Goal: Information Seeking & Learning: Learn about a topic

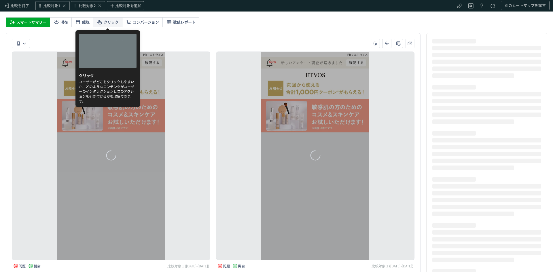
click at [115, 22] on span "クリック" at bounding box center [111, 22] width 15 height 9
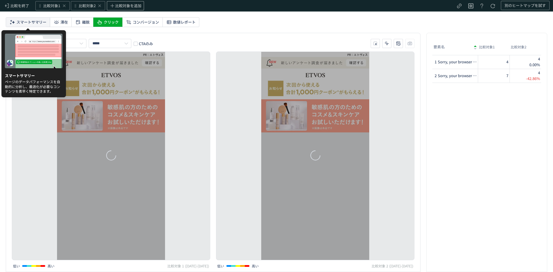
click at [22, 24] on span "スマートサマリー" at bounding box center [31, 22] width 30 height 9
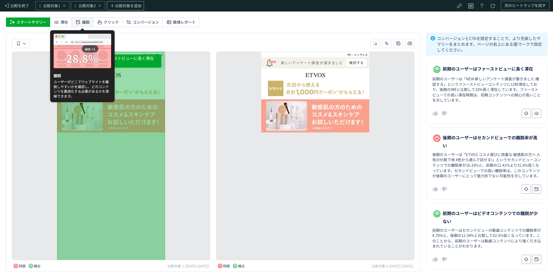
click at [85, 23] on span "離脱" at bounding box center [85, 22] width 7 height 9
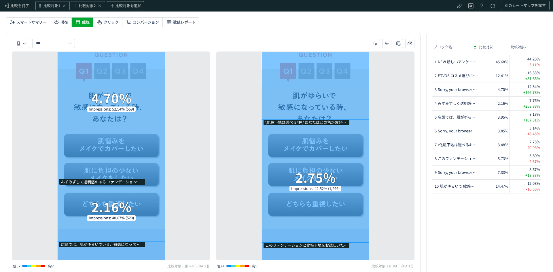
click at [387, 141] on div "NEW 新しいアンケート調査が届きました 確認する 44.26% Impressions: 99.25% (3,032) ETVOS コスメ選びに慎重な 敏感…" at bounding box center [315, 156] width 199 height 209
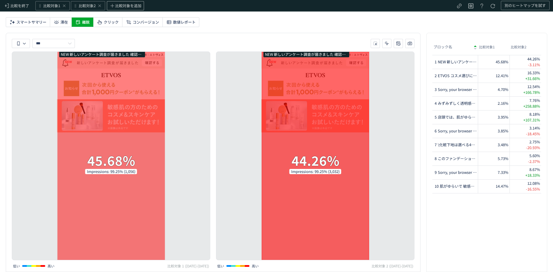
click at [295, 132] on div "NEW 新しいアンケート調査が届きました 確認する 44.26% Impressions: 99.25% (3,032)" at bounding box center [315, 164] width 108 height 225
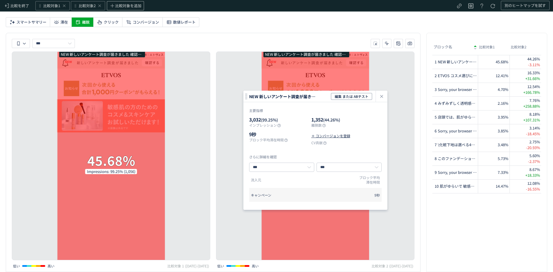
click at [214, 98] on div "NEW 新しいアンケート調査が届きました 確認する 44.26% Impressions: 99.25% (3,032) ETVOS コスメ選びに慎重な 敏感…" at bounding box center [315, 156] width 204 height 209
click at [380, 96] on icon "heatmap-click-data-modal" at bounding box center [381, 96] width 7 height 7
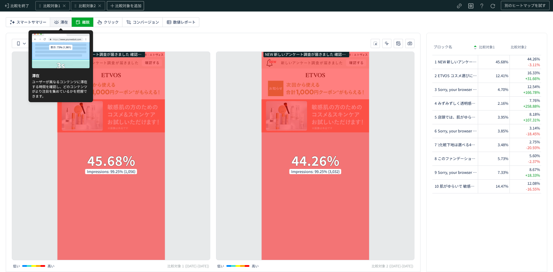
click at [61, 23] on span "滞在" at bounding box center [64, 22] width 7 height 9
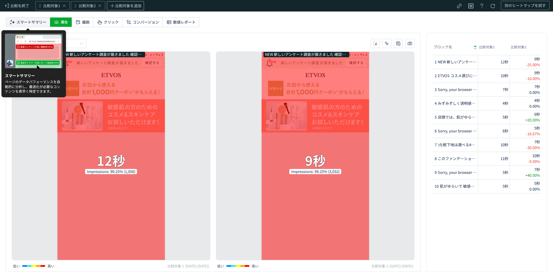
click at [34, 23] on span "スマートサマリー" at bounding box center [31, 22] width 30 height 9
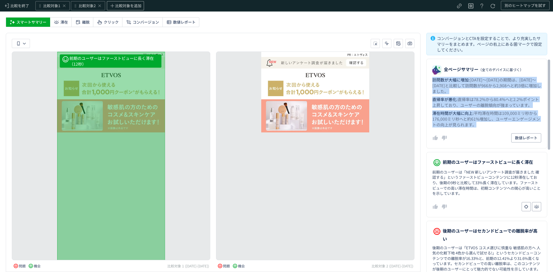
drag, startPoint x: 434, startPoint y: 78, endPoint x: 480, endPoint y: 126, distance: 66.2
click at [480, 126] on dl "全ページサマリー （全てのデバイスに基づく） 訪問数が大幅に増加 : [DATE]～[DATE]の期間は、[DATE]～[DATE]と比較して訪問数が966か…" at bounding box center [486, 104] width 121 height 90
copy dl "訪問数が大幅に増加 : [DATE]～[DATE]の期間は、[DATE]～[DATE]と比較して訪問数が966から2,908へと約3倍に増加しました。 直帰率…"
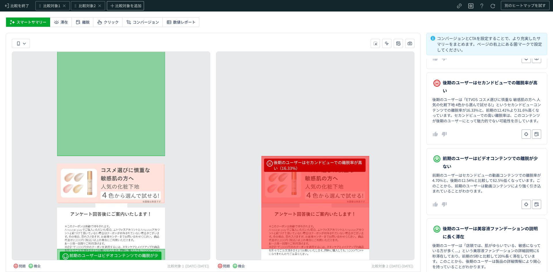
scroll to position [144, 0]
